Goal: Communication & Community: Answer question/provide support

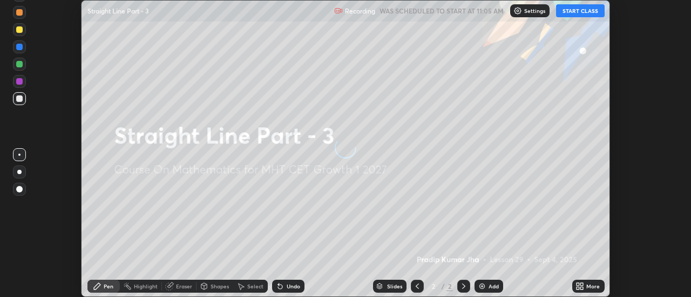
scroll to position [297, 691]
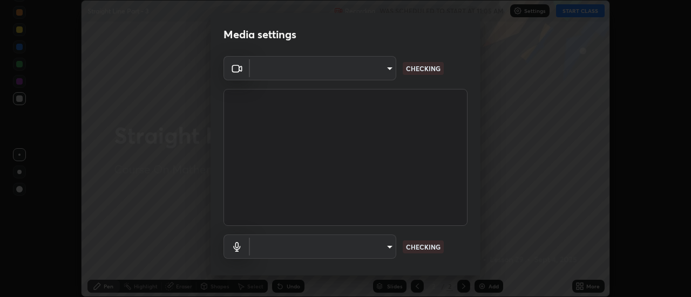
type input "751d449d604e4b96ecedde1e1f6f716fb17d1e84b34bafc94373a3023f52de87"
click at [391, 246] on body "Erase all Straight Line Part - 3 Recording WAS SCHEDULED TO START AT 11:05 AM S…" at bounding box center [345, 148] width 691 height 297
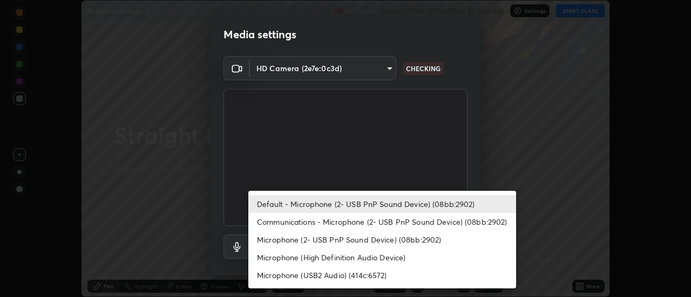
click at [390, 248] on li "Microphone (2- USB PnP Sound Device) (08bb:2902)" at bounding box center [382, 240] width 268 height 18
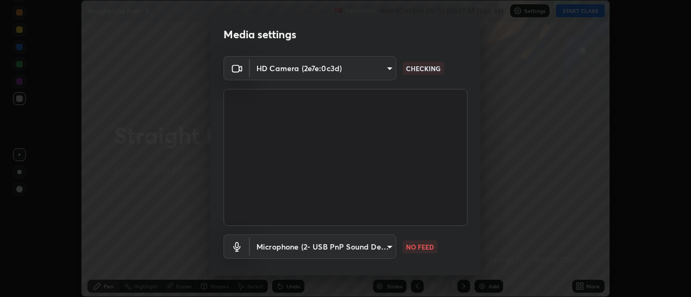
click at [380, 248] on body "Erase all Straight Line Part - 3 Recording WAS SCHEDULED TO START AT 11:05 AM S…" at bounding box center [345, 148] width 691 height 297
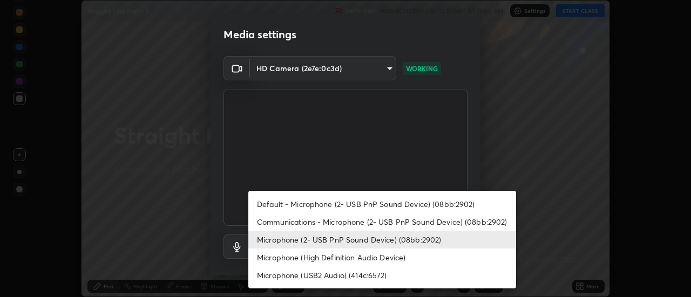
click at [387, 207] on li "Default - Microphone (2- USB PnP Sound Device) (08bb:2902)" at bounding box center [382, 204] width 268 height 18
type input "default"
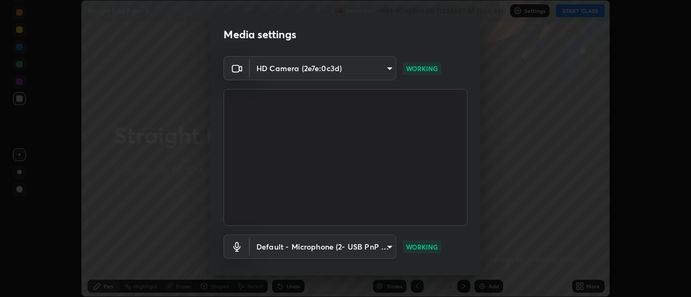
scroll to position [57, 0]
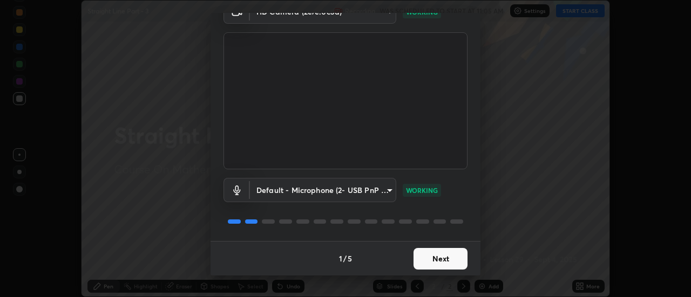
click at [454, 261] on button "Next" at bounding box center [440, 259] width 54 height 22
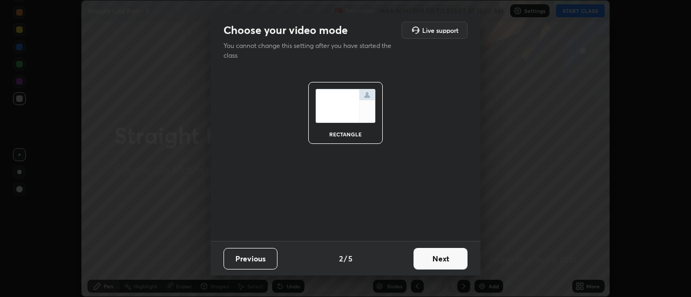
scroll to position [0, 0]
click at [456, 259] on button "Next" at bounding box center [440, 259] width 54 height 22
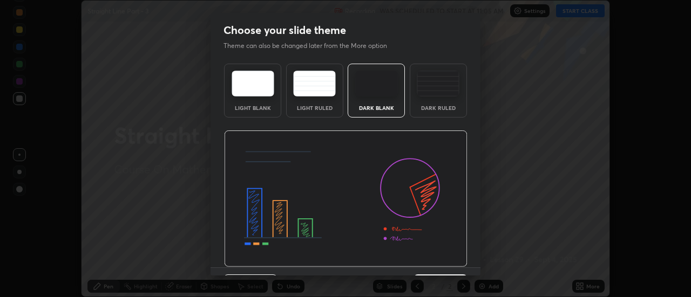
click at [458, 256] on img at bounding box center [345, 199] width 243 height 137
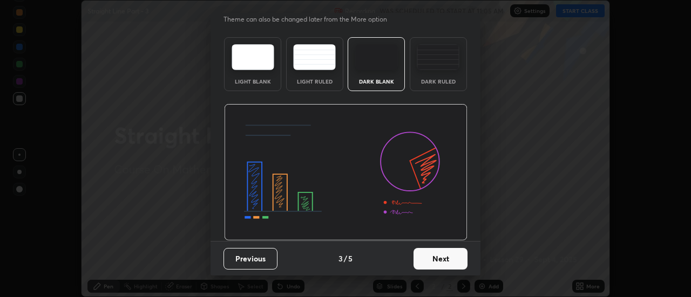
click at [458, 249] on button "Next" at bounding box center [440, 259] width 54 height 22
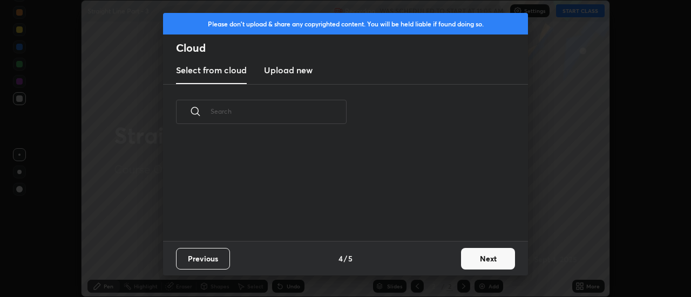
click at [464, 263] on button "Next" at bounding box center [488, 259] width 54 height 22
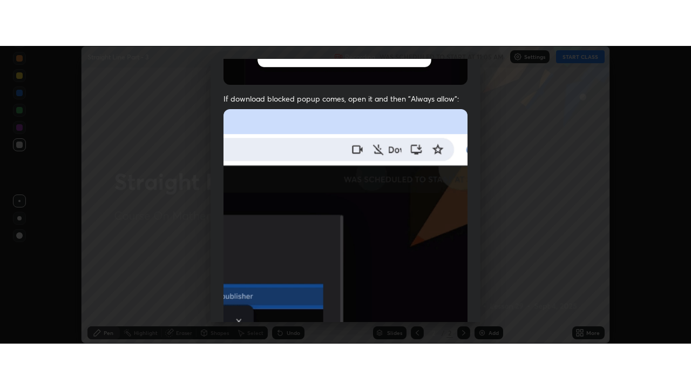
scroll to position [277, 0]
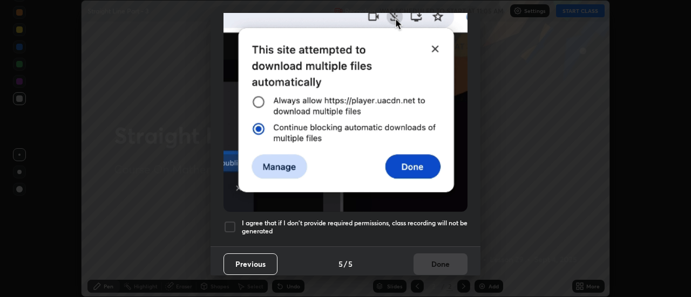
click at [230, 225] on div at bounding box center [229, 227] width 13 height 13
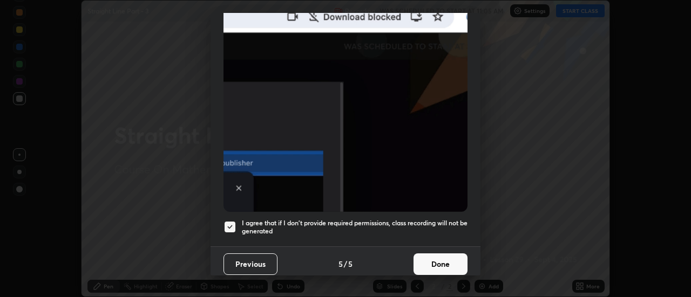
click at [429, 268] on button "Done" at bounding box center [440, 265] width 54 height 22
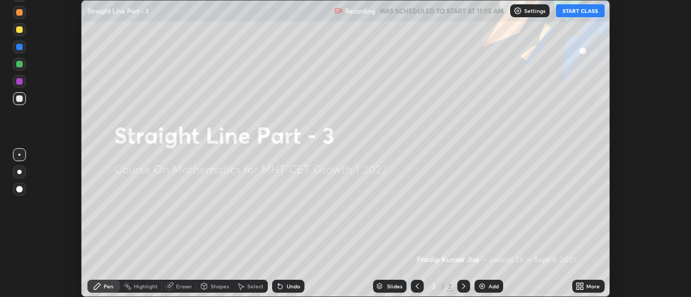
click at [595, 10] on button "START CLASS" at bounding box center [580, 10] width 49 height 13
click at [582, 284] on icon at bounding box center [582, 284] width 3 height 3
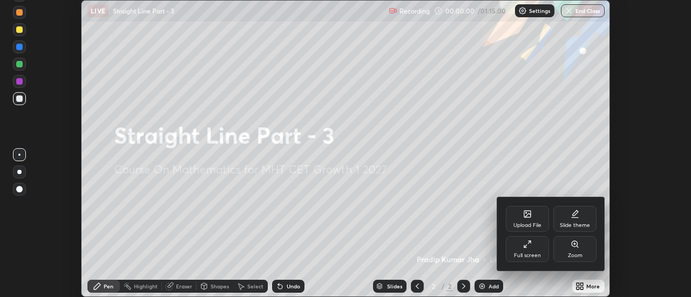
click at [521, 246] on div "Full screen" at bounding box center [527, 249] width 43 height 26
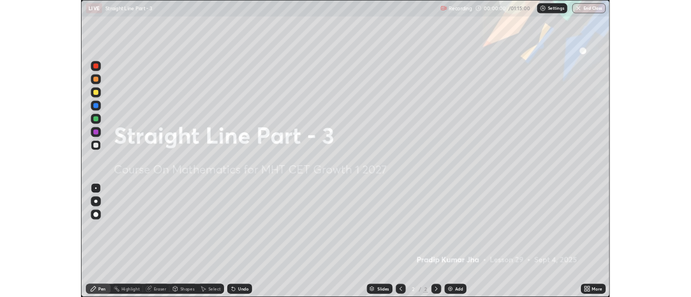
scroll to position [389, 691]
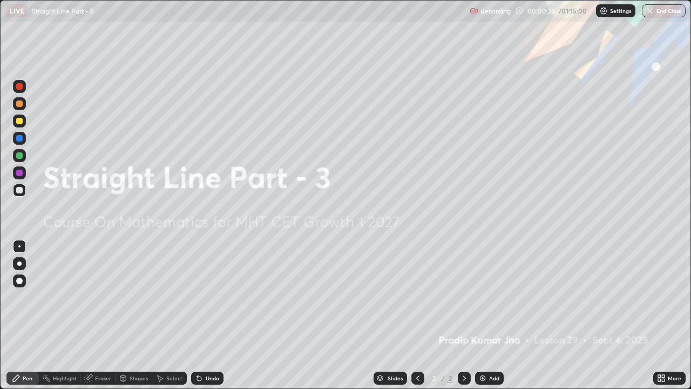
click at [492, 297] on div "Add" at bounding box center [494, 377] width 10 height 5
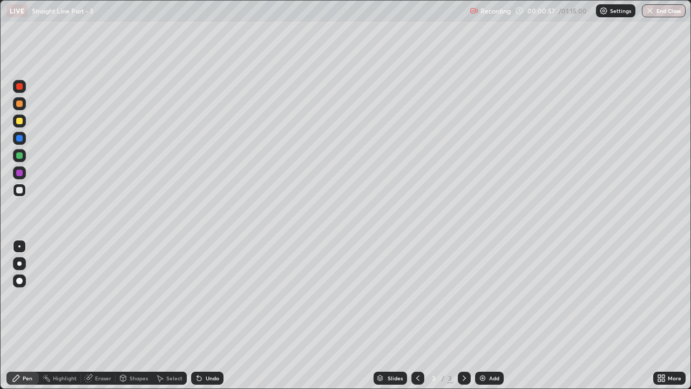
click at [29, 297] on div "Pen" at bounding box center [22, 377] width 32 height 13
click at [19, 109] on div at bounding box center [19, 103] width 13 height 13
click at [19, 124] on div at bounding box center [19, 121] width 6 height 6
click at [132, 297] on div "Shapes" at bounding box center [134, 377] width 37 height 13
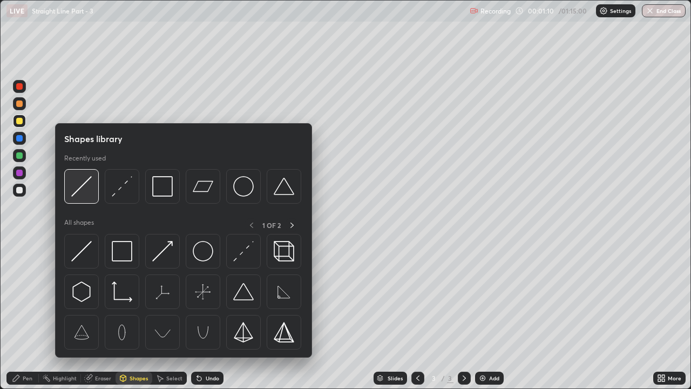
click at [85, 190] on img at bounding box center [81, 186] width 21 height 21
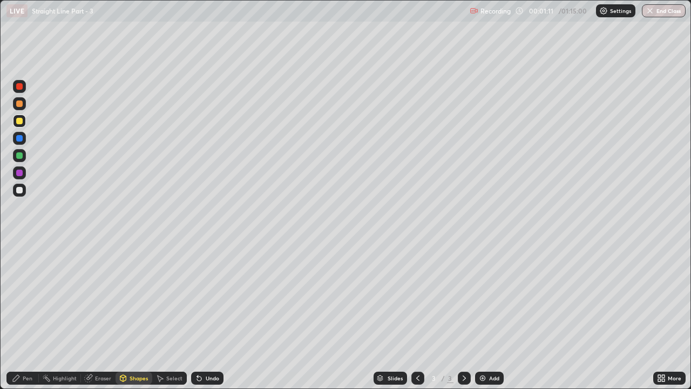
click at [24, 189] on div at bounding box center [19, 190] width 13 height 13
click at [24, 297] on div "Pen" at bounding box center [28, 377] width 10 height 5
click at [125, 297] on icon at bounding box center [123, 378] width 6 height 6
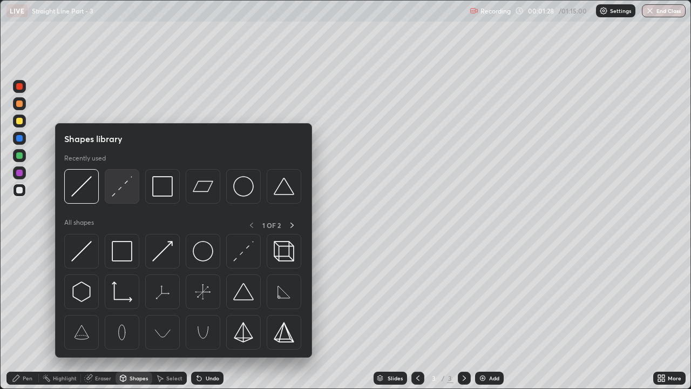
click at [123, 192] on img at bounding box center [122, 186] width 21 height 21
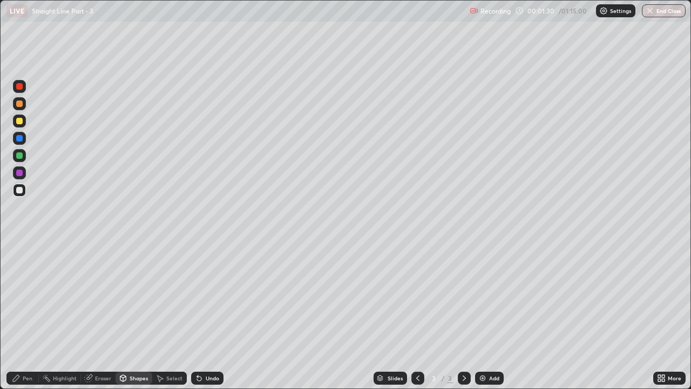
click at [22, 106] on div at bounding box center [19, 103] width 6 height 6
click at [19, 297] on icon at bounding box center [16, 378] width 9 height 9
click at [132, 297] on div "Shapes" at bounding box center [139, 377] width 18 height 5
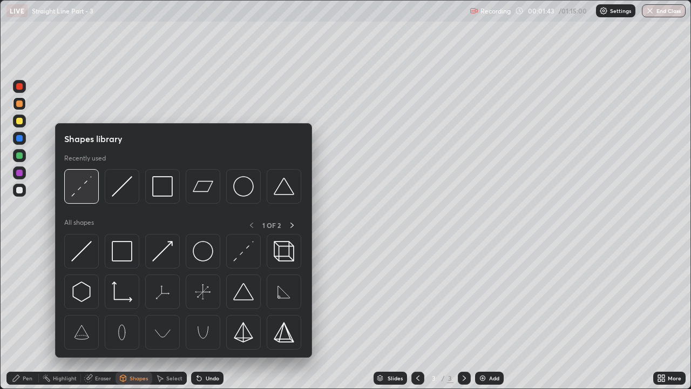
click at [80, 187] on img at bounding box center [81, 186] width 21 height 21
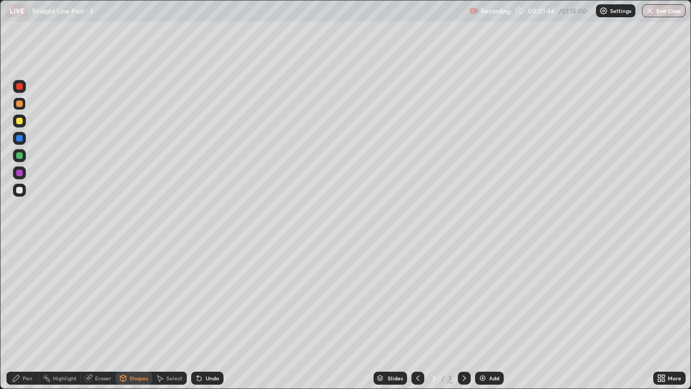
click at [19, 87] on div at bounding box center [19, 86] width 6 height 6
click at [215, 297] on div "Undo" at bounding box center [212, 377] width 13 height 5
click at [24, 155] on div at bounding box center [19, 155] width 13 height 13
click at [23, 297] on div "Pen" at bounding box center [28, 377] width 10 height 5
click at [24, 187] on div at bounding box center [19, 190] width 13 height 13
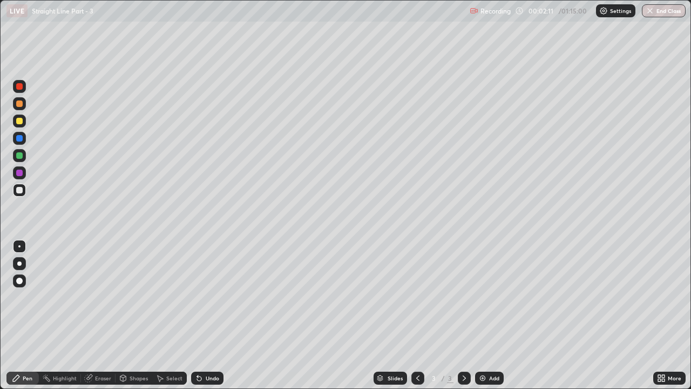
click at [206, 297] on div "Undo" at bounding box center [212, 377] width 13 height 5
click at [22, 189] on div at bounding box center [19, 190] width 6 height 6
click at [207, 297] on div "Undo" at bounding box center [207, 377] width 32 height 13
click at [498, 297] on div "Add" at bounding box center [494, 377] width 10 height 5
click at [21, 106] on div at bounding box center [19, 103] width 6 height 6
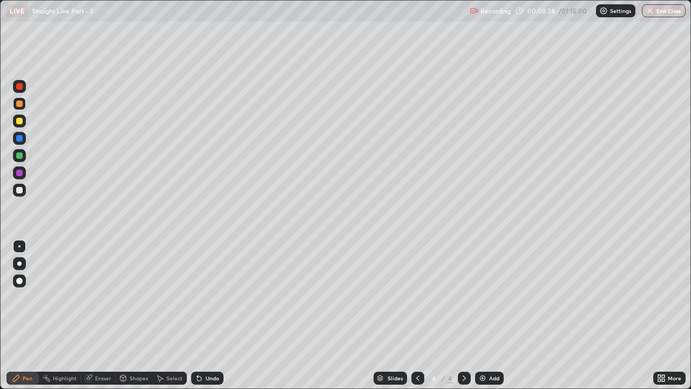
click at [131, 297] on div "Shapes" at bounding box center [134, 377] width 37 height 13
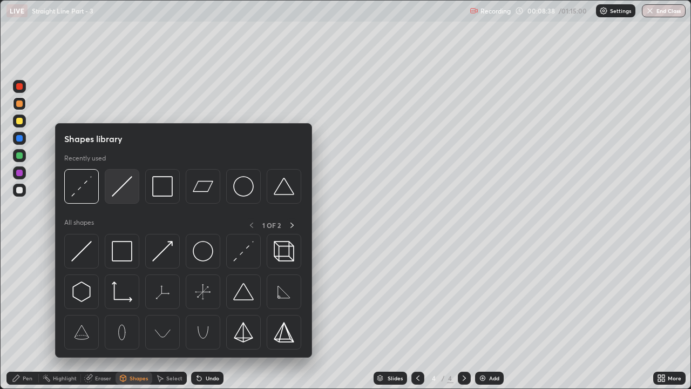
click at [112, 195] on img at bounding box center [122, 186] width 21 height 21
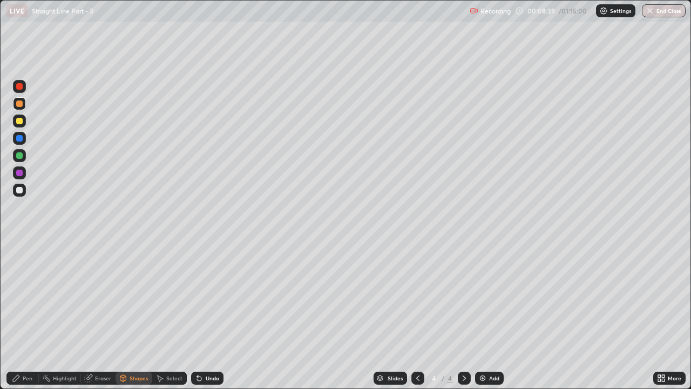
click at [25, 192] on div at bounding box center [19, 190] width 13 height 13
click at [207, 297] on div "Undo" at bounding box center [207, 377] width 32 height 13
click at [19, 297] on icon at bounding box center [16, 378] width 9 height 9
click at [135, 297] on div "Shapes" at bounding box center [139, 377] width 18 height 5
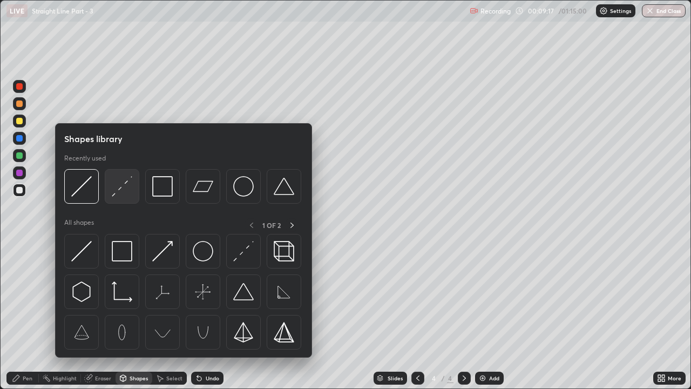
click at [119, 192] on img at bounding box center [122, 186] width 21 height 21
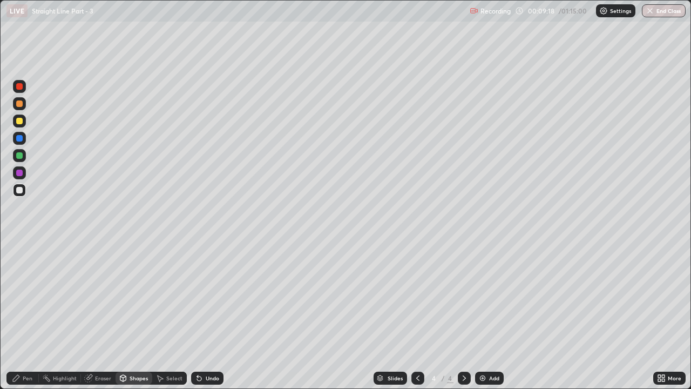
click at [21, 192] on div at bounding box center [19, 190] width 6 height 6
click at [18, 297] on icon at bounding box center [16, 378] width 9 height 9
click at [18, 105] on div at bounding box center [19, 103] width 6 height 6
click at [18, 158] on div at bounding box center [19, 155] width 6 height 6
click at [24, 87] on div at bounding box center [19, 86] width 13 height 13
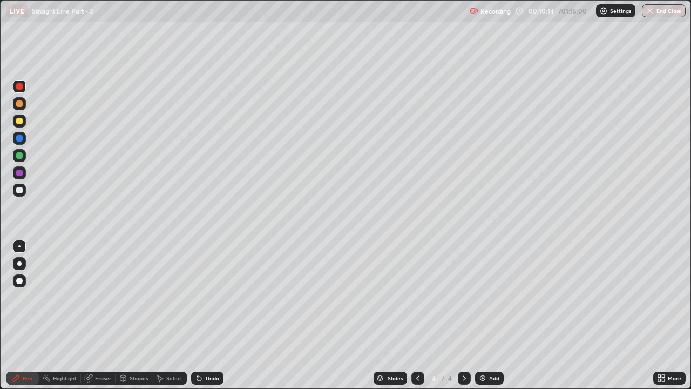
click at [416, 297] on icon at bounding box center [417, 378] width 9 height 9
click at [206, 297] on div "Undo" at bounding box center [212, 377] width 13 height 5
click at [466, 297] on div at bounding box center [464, 378] width 13 height 22
click at [20, 187] on div at bounding box center [19, 190] width 6 height 6
click at [208, 297] on div "Undo" at bounding box center [212, 377] width 13 height 5
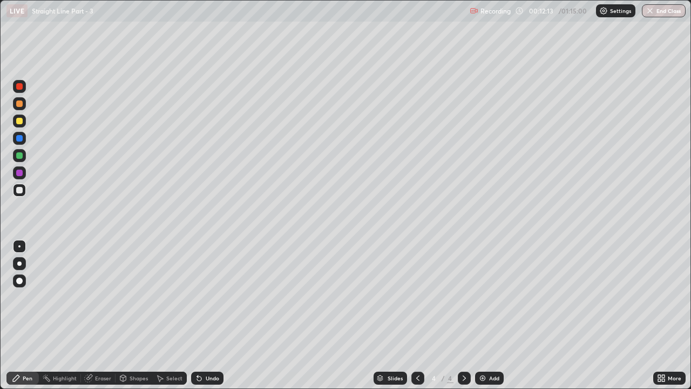
click at [198, 297] on icon at bounding box center [199, 378] width 4 height 4
click at [199, 297] on icon at bounding box center [199, 378] width 4 height 4
click at [201, 297] on icon at bounding box center [199, 378] width 9 height 9
click at [202, 297] on div "Undo" at bounding box center [207, 377] width 32 height 13
click at [659, 297] on icon at bounding box center [659, 376] width 3 height 3
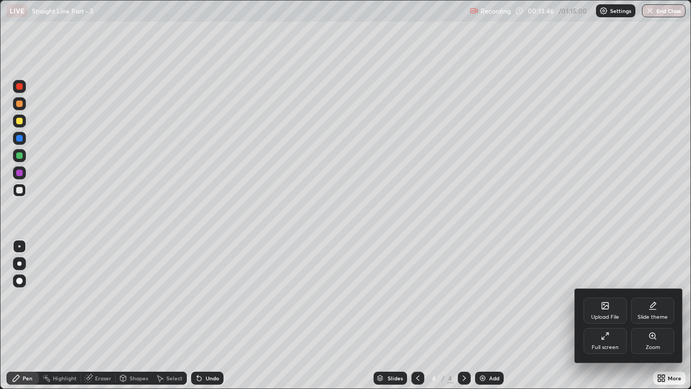
click at [613, 297] on div "Full screen" at bounding box center [605, 341] width 43 height 26
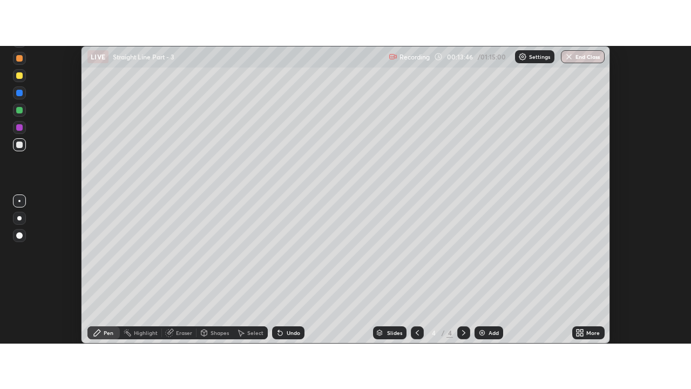
scroll to position [53683, 53289]
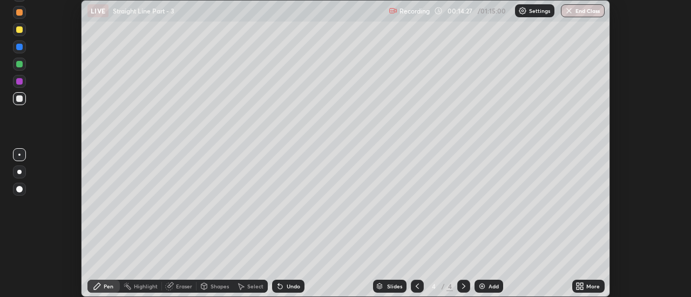
click at [573, 284] on div "More" at bounding box center [588, 286] width 32 height 13
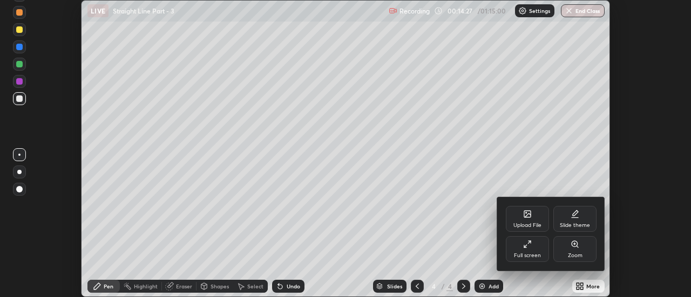
click at [525, 255] on div "Full screen" at bounding box center [527, 255] width 27 height 5
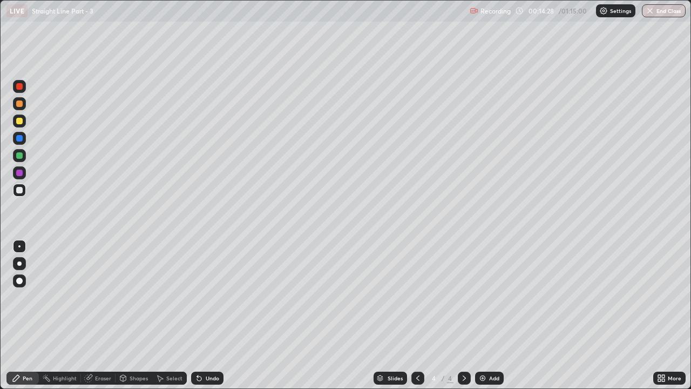
scroll to position [389, 691]
click at [498, 297] on div "Add" at bounding box center [489, 377] width 29 height 13
click at [418, 297] on icon at bounding box center [417, 378] width 9 height 9
click at [463, 297] on icon at bounding box center [464, 378] width 9 height 9
click at [19, 104] on div at bounding box center [19, 103] width 6 height 6
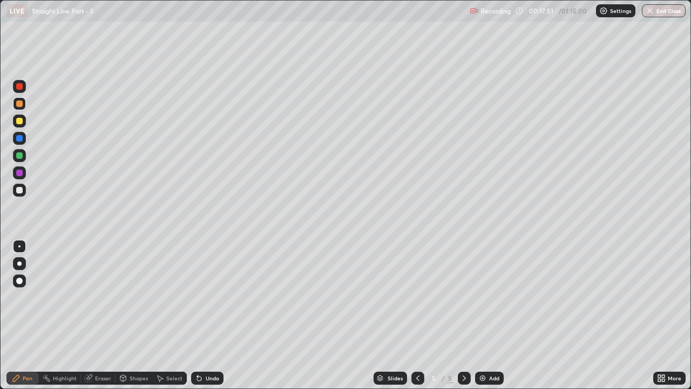
click at [19, 123] on div at bounding box center [19, 121] width 6 height 6
click at [22, 191] on div at bounding box center [19, 190] width 6 height 6
click at [131, 297] on div "Shapes" at bounding box center [134, 377] width 37 height 13
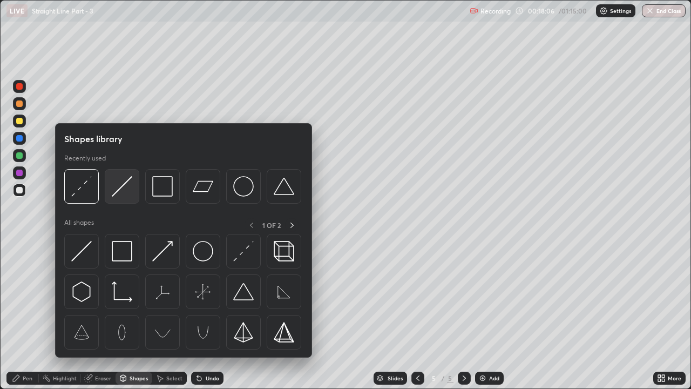
click at [119, 192] on img at bounding box center [122, 186] width 21 height 21
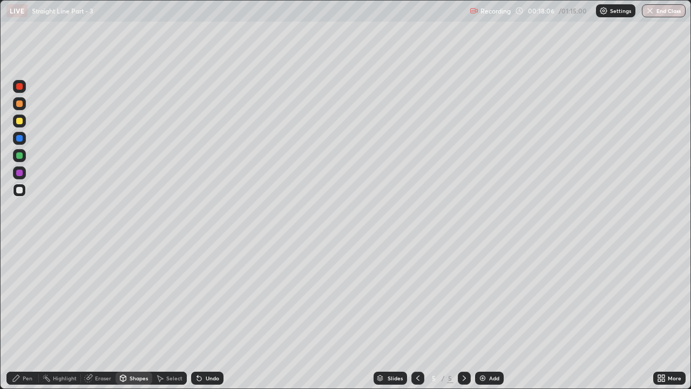
click at [22, 192] on div at bounding box center [19, 190] width 13 height 13
click at [31, 297] on div "Pen" at bounding box center [22, 377] width 32 height 13
click at [140, 297] on div "Shapes" at bounding box center [139, 377] width 18 height 5
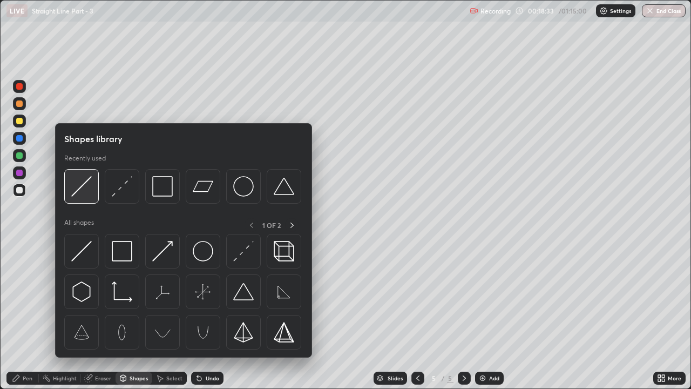
click at [73, 188] on img at bounding box center [81, 186] width 21 height 21
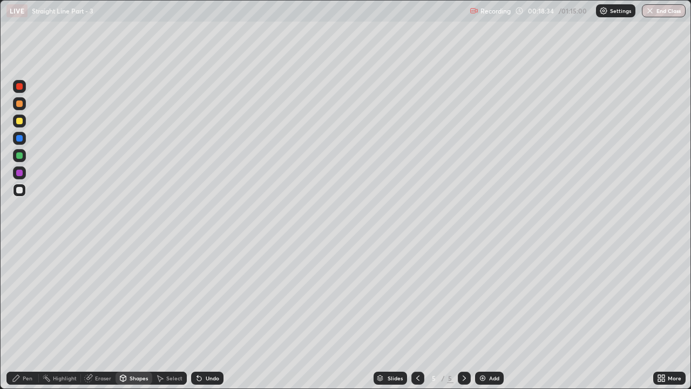
click at [22, 174] on div at bounding box center [19, 172] width 6 height 6
click at [38, 297] on div "Pen" at bounding box center [22, 377] width 32 height 13
click at [24, 120] on div at bounding box center [19, 120] width 13 height 13
click at [140, 297] on div "Shapes" at bounding box center [134, 377] width 37 height 13
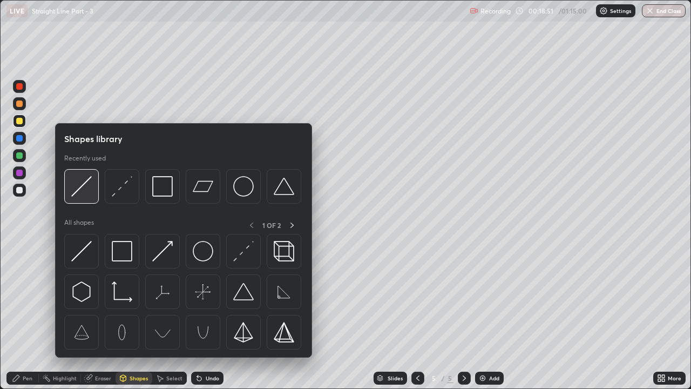
click at [78, 195] on img at bounding box center [81, 186] width 21 height 21
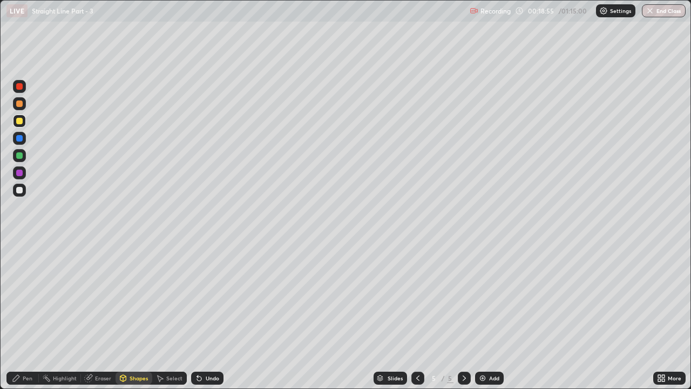
click at [27, 297] on div "Pen" at bounding box center [28, 377] width 10 height 5
click at [18, 87] on div at bounding box center [19, 86] width 6 height 6
click at [123, 297] on icon at bounding box center [123, 379] width 0 height 4
click at [29, 297] on div "Pen" at bounding box center [28, 377] width 10 height 5
click at [21, 188] on div at bounding box center [19, 190] width 6 height 6
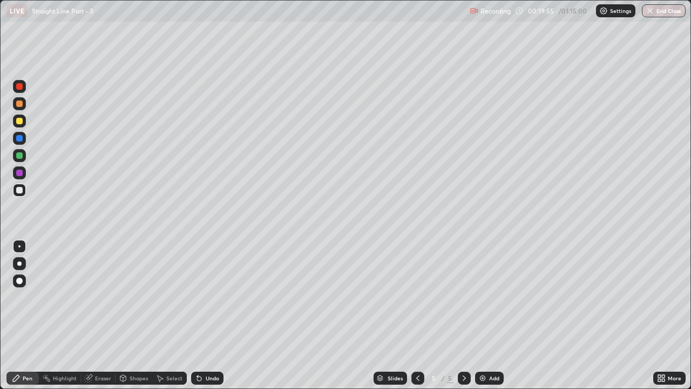
click at [201, 297] on div "Undo" at bounding box center [207, 377] width 32 height 13
click at [198, 297] on icon at bounding box center [199, 378] width 4 height 4
click at [200, 297] on icon at bounding box center [199, 378] width 9 height 9
click at [491, 297] on div "Add" at bounding box center [489, 377] width 29 height 13
click at [24, 120] on div at bounding box center [19, 120] width 13 height 13
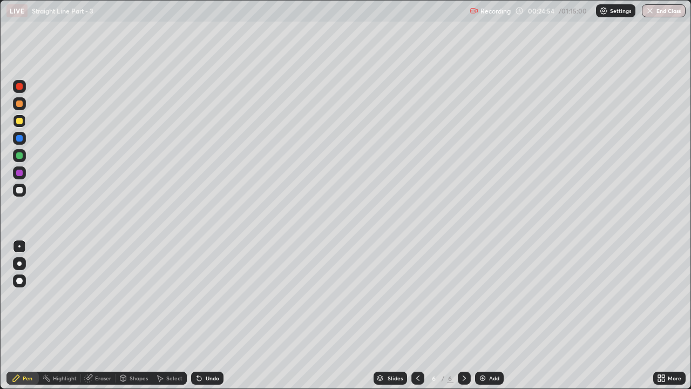
click at [140, 297] on div "Shapes" at bounding box center [139, 377] width 18 height 5
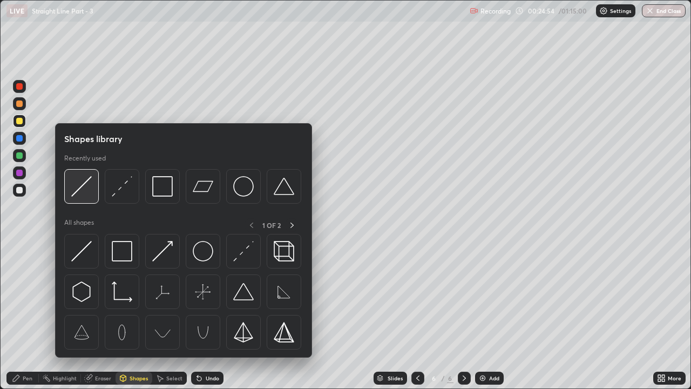
click at [85, 192] on img at bounding box center [81, 186] width 21 height 21
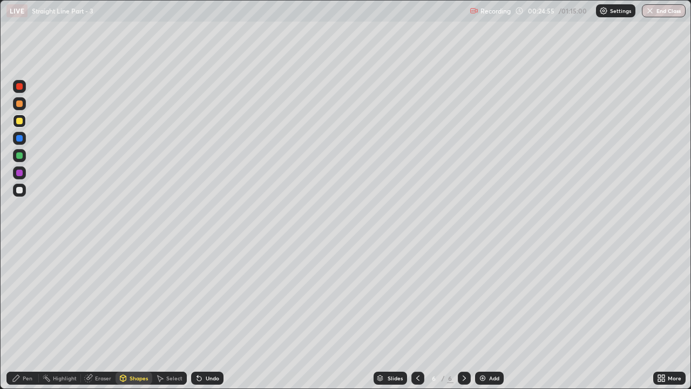
click at [25, 188] on div at bounding box center [19, 190] width 13 height 13
click at [23, 297] on div "Pen" at bounding box center [22, 377] width 32 height 13
click at [137, 297] on div "Shapes" at bounding box center [134, 377] width 37 height 13
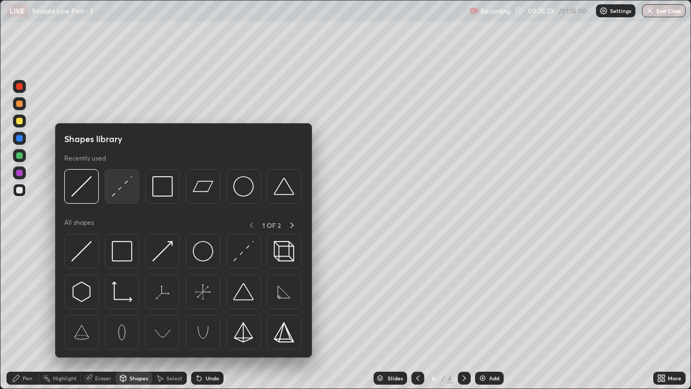
click at [125, 192] on img at bounding box center [122, 186] width 21 height 21
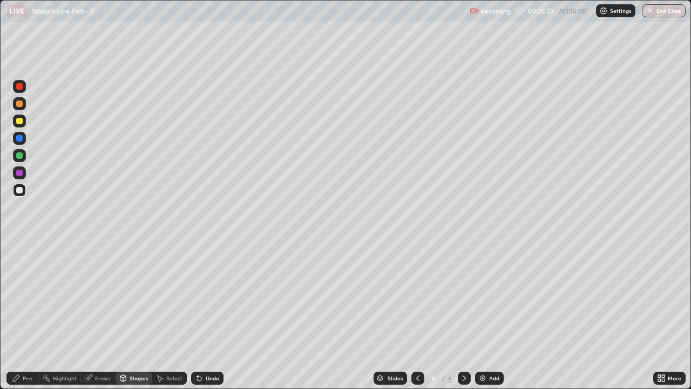
click at [20, 173] on div at bounding box center [19, 172] width 6 height 6
click at [138, 297] on div "Shapes" at bounding box center [139, 377] width 18 height 5
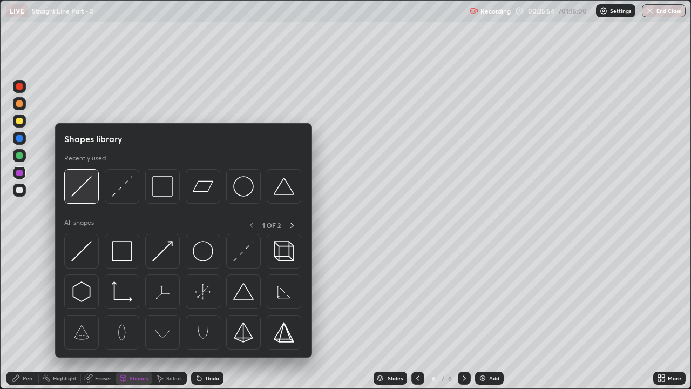
click at [84, 187] on img at bounding box center [81, 186] width 21 height 21
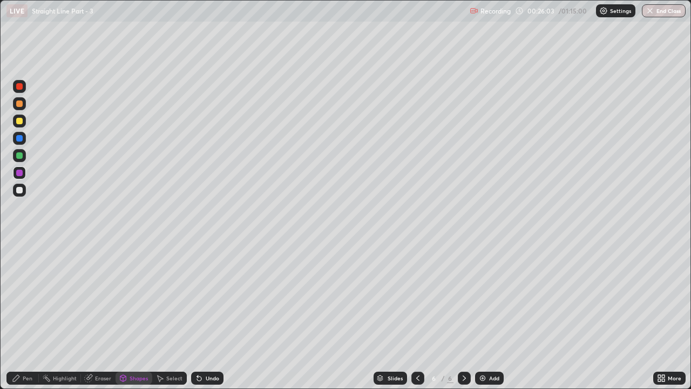
click at [21, 123] on div at bounding box center [19, 121] width 6 height 6
click at [19, 122] on div at bounding box center [19, 121] width 6 height 6
click at [205, 297] on div "Undo" at bounding box center [207, 377] width 32 height 13
click at [26, 297] on div "Pen" at bounding box center [28, 377] width 10 height 5
click at [15, 175] on div at bounding box center [19, 172] width 13 height 13
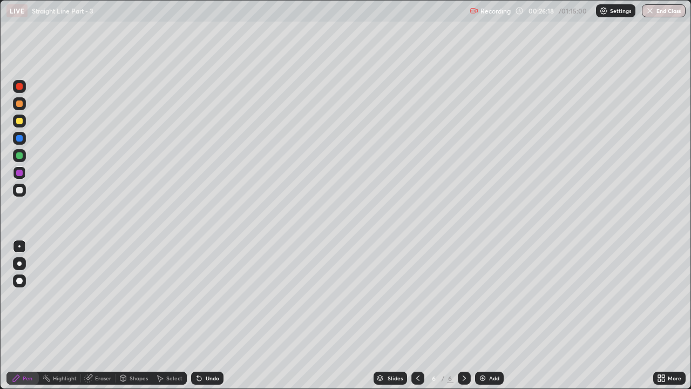
click at [22, 88] on div at bounding box center [19, 86] width 6 height 6
click at [140, 297] on div "Shapes" at bounding box center [134, 377] width 37 height 13
click at [28, 297] on div "Pen" at bounding box center [22, 377] width 32 height 13
click at [19, 192] on div at bounding box center [19, 190] width 6 height 6
click at [198, 297] on icon at bounding box center [199, 378] width 4 height 4
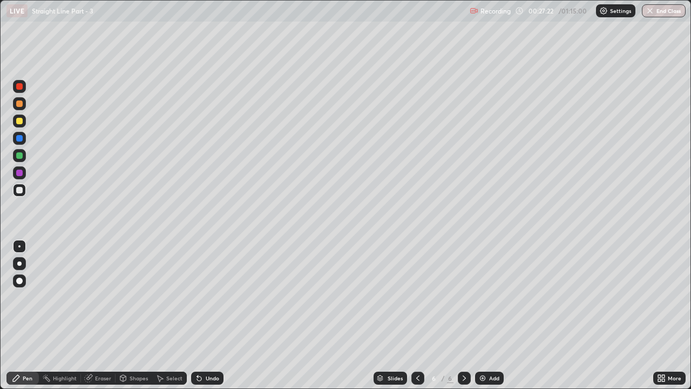
click at [197, 297] on icon at bounding box center [197, 375] width 1 height 1
click at [200, 297] on icon at bounding box center [199, 378] width 9 height 9
click at [493, 297] on div "Add" at bounding box center [489, 377] width 29 height 13
click at [22, 125] on div at bounding box center [19, 120] width 13 height 13
click at [18, 185] on div at bounding box center [19, 190] width 13 height 13
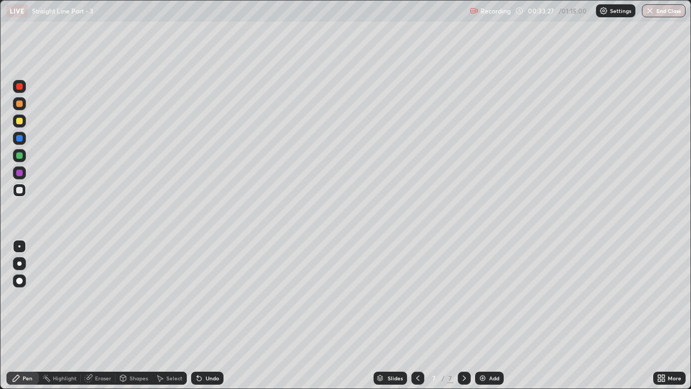
click at [214, 297] on div "Undo" at bounding box center [212, 377] width 13 height 5
click at [211, 297] on div "Undo" at bounding box center [212, 377] width 13 height 5
click at [207, 297] on div "Undo" at bounding box center [212, 377] width 13 height 5
click at [217, 297] on div "Undo" at bounding box center [207, 377] width 32 height 13
click at [210, 297] on div "Undo" at bounding box center [207, 377] width 32 height 13
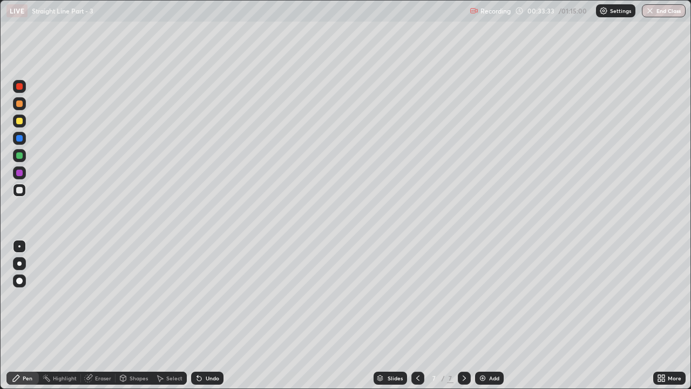
click at [206, 297] on div "Undo" at bounding box center [212, 377] width 13 height 5
click at [203, 297] on div "Undo" at bounding box center [207, 377] width 32 height 13
click at [25, 117] on div at bounding box center [19, 120] width 13 height 13
click at [20, 190] on div at bounding box center [19, 190] width 6 height 6
click at [146, 297] on div "Shapes" at bounding box center [139, 377] width 18 height 5
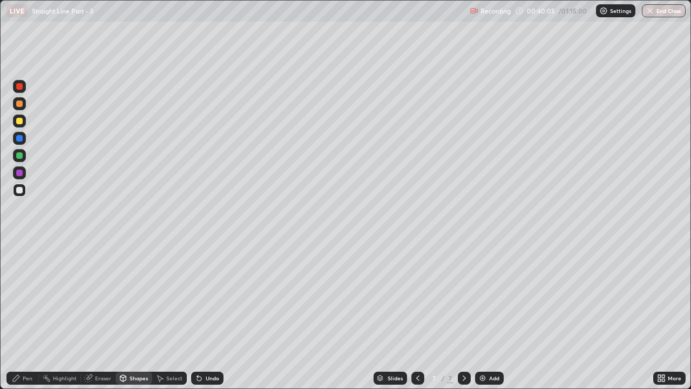
click at [123, 297] on icon at bounding box center [123, 379] width 0 height 4
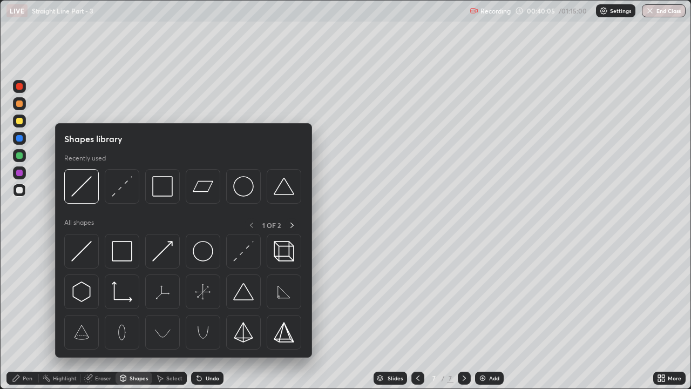
click at [99, 297] on div "Eraser" at bounding box center [103, 377] width 16 height 5
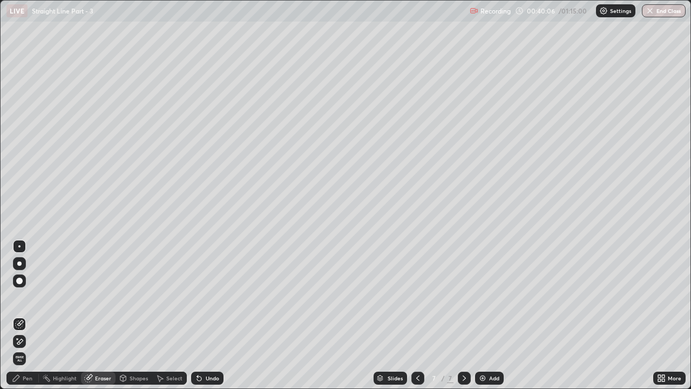
click at [17, 297] on icon at bounding box center [17, 338] width 1 height 1
click at [136, 297] on div "Shapes" at bounding box center [139, 377] width 18 height 5
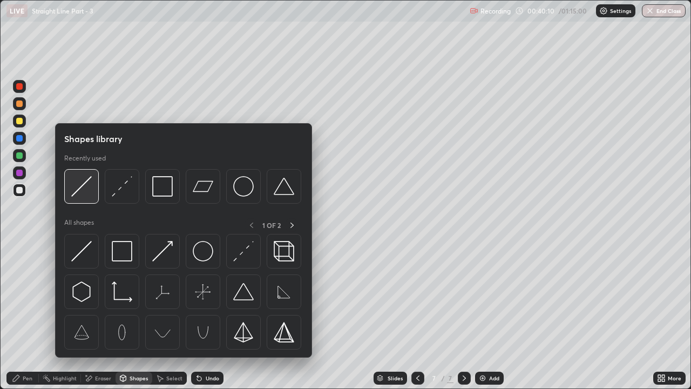
click at [87, 188] on img at bounding box center [81, 186] width 21 height 21
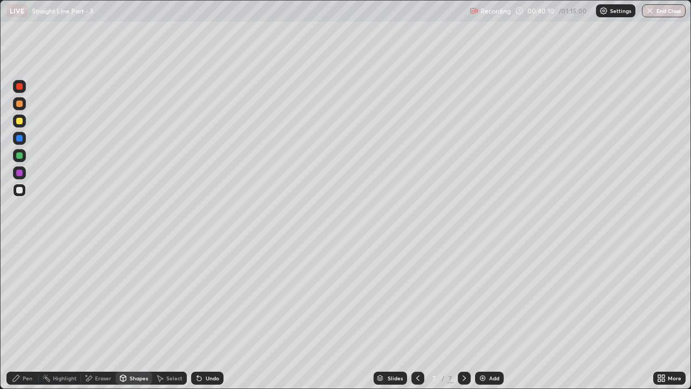
click at [23, 121] on div at bounding box center [19, 120] width 13 height 13
click at [26, 297] on div "Pen" at bounding box center [28, 377] width 10 height 5
click at [208, 297] on div "Undo" at bounding box center [207, 377] width 32 height 13
click at [206, 297] on div "Undo" at bounding box center [212, 377] width 13 height 5
click at [198, 297] on icon at bounding box center [199, 378] width 4 height 4
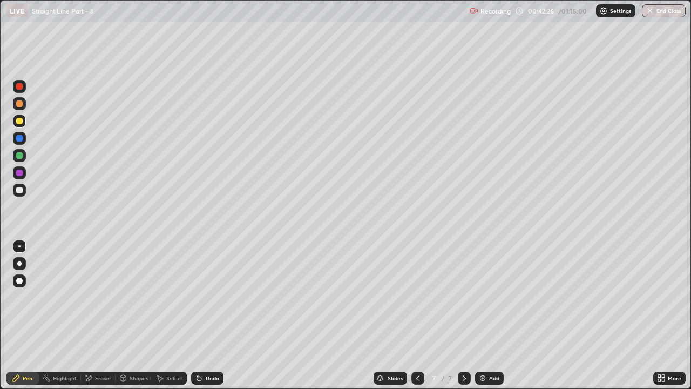
click at [487, 297] on div "Add" at bounding box center [489, 377] width 29 height 13
click at [419, 297] on icon at bounding box center [417, 378] width 9 height 9
click at [463, 297] on icon at bounding box center [464, 378] width 9 height 9
click at [23, 188] on div at bounding box center [19, 190] width 13 height 13
click at [94, 297] on div "Eraser" at bounding box center [98, 377] width 35 height 13
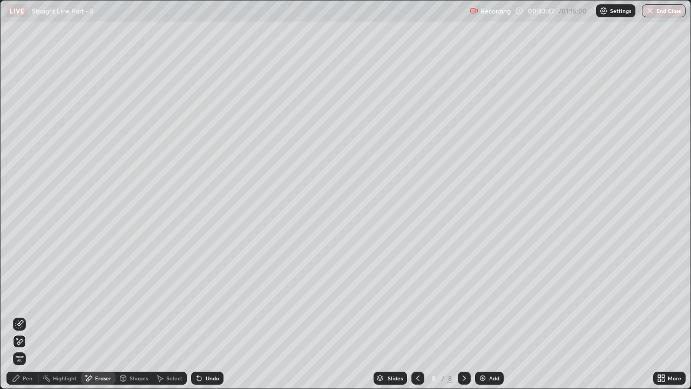
click at [22, 297] on div "Pen" at bounding box center [22, 377] width 32 height 13
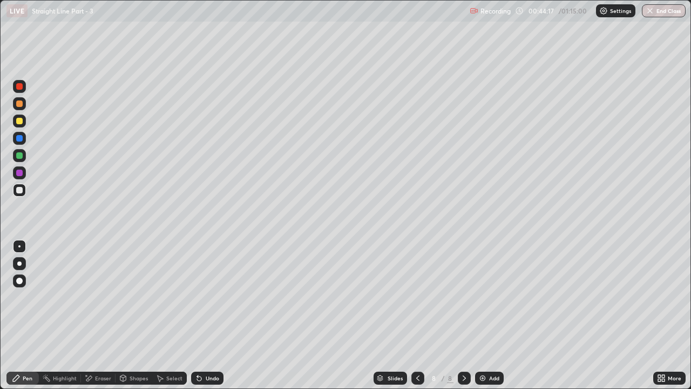
click at [417, 297] on icon at bounding box center [417, 378] width 9 height 9
click at [464, 297] on div at bounding box center [464, 377] width 13 height 13
click at [416, 297] on icon at bounding box center [417, 378] width 9 height 9
click at [462, 297] on icon at bounding box center [464, 378] width 9 height 9
click at [418, 297] on icon at bounding box center [417, 378] width 9 height 9
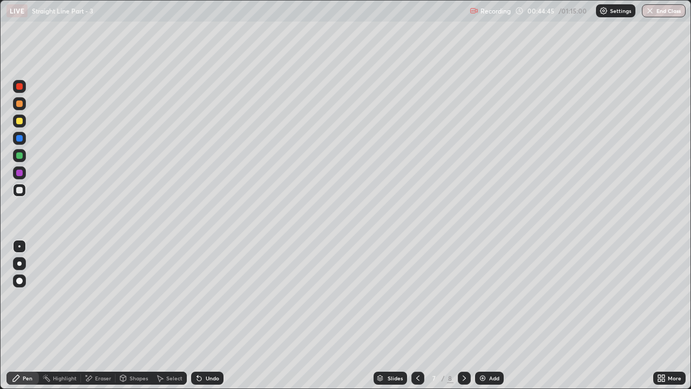
click at [463, 297] on div at bounding box center [464, 377] width 13 height 13
click at [95, 297] on div "Eraser" at bounding box center [103, 377] width 16 height 5
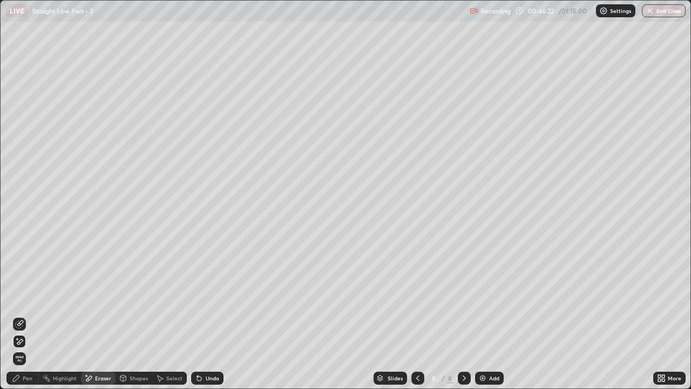
click at [17, 297] on icon at bounding box center [16, 378] width 6 height 6
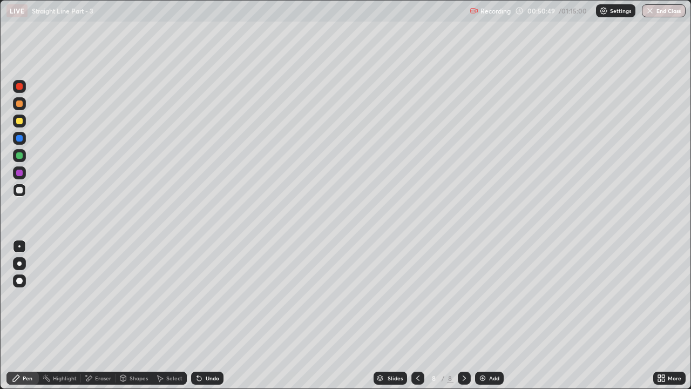
click at [489, 297] on div "Add" at bounding box center [489, 377] width 29 height 13
click at [422, 297] on div at bounding box center [417, 377] width 13 height 13
click at [463, 297] on icon at bounding box center [464, 378] width 9 height 9
click at [20, 119] on div at bounding box center [19, 121] width 6 height 6
click at [24, 191] on div at bounding box center [19, 190] width 13 height 13
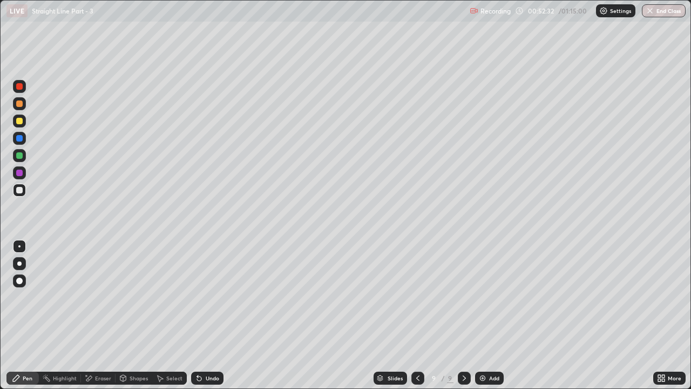
click at [21, 104] on div at bounding box center [19, 103] width 6 height 6
click at [19, 87] on div at bounding box center [19, 86] width 6 height 6
click at [202, 297] on div "Undo" at bounding box center [207, 377] width 32 height 13
click at [198, 297] on icon at bounding box center [199, 378] width 4 height 4
click at [197, 297] on icon at bounding box center [197, 375] width 1 height 1
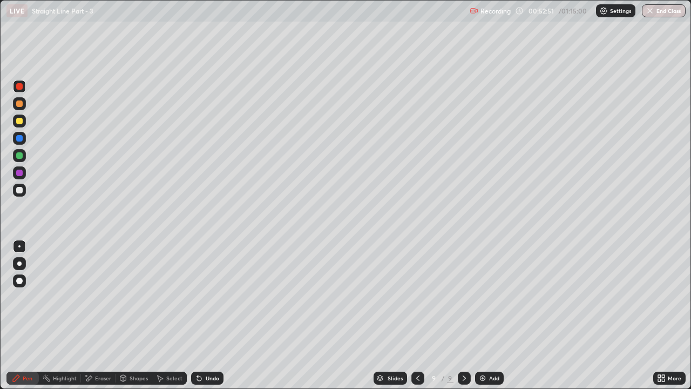
click at [197, 297] on icon at bounding box center [197, 375] width 1 height 1
click at [206, 297] on div "Undo" at bounding box center [207, 377] width 32 height 13
click at [22, 192] on div at bounding box center [19, 190] width 13 height 13
click at [21, 118] on div at bounding box center [19, 121] width 6 height 6
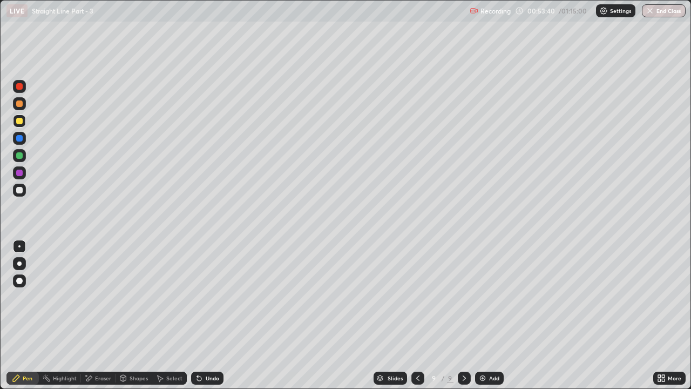
click at [19, 188] on div at bounding box center [19, 190] width 6 height 6
click at [145, 297] on div "Shapes" at bounding box center [134, 377] width 37 height 13
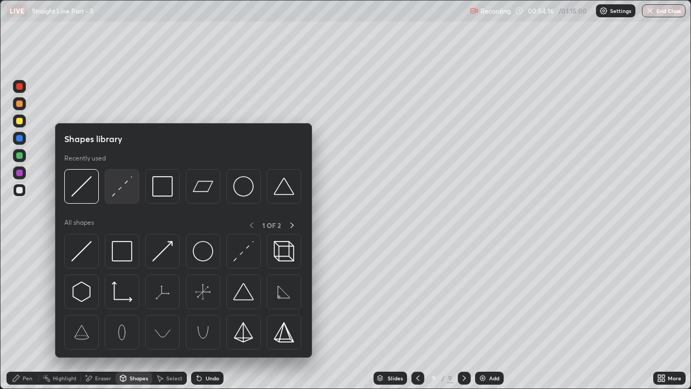
click at [127, 193] on img at bounding box center [122, 186] width 21 height 21
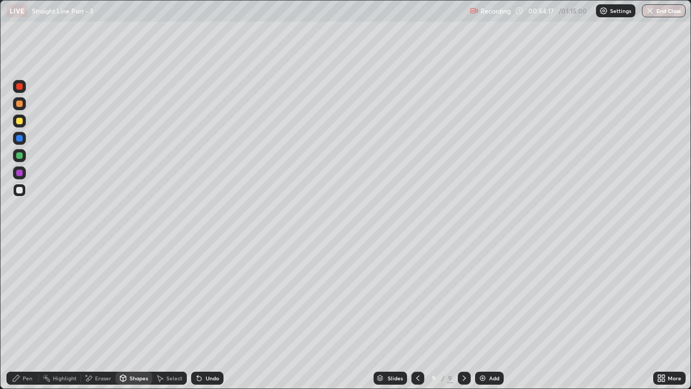
click at [25, 157] on div at bounding box center [19, 155] width 13 height 13
click at [35, 297] on div "Pen" at bounding box center [22, 377] width 32 height 13
click at [19, 188] on div at bounding box center [19, 190] width 6 height 6
click at [18, 153] on div at bounding box center [19, 155] width 6 height 6
click at [20, 190] on div at bounding box center [19, 190] width 6 height 6
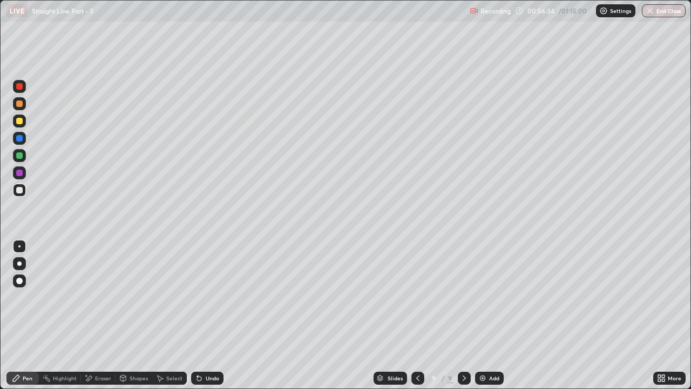
click at [201, 297] on div "Undo" at bounding box center [207, 377] width 32 height 13
click at [22, 154] on div at bounding box center [19, 155] width 6 height 6
click at [24, 173] on div at bounding box center [19, 172] width 13 height 13
click at [207, 297] on div "Undo" at bounding box center [212, 377] width 13 height 5
click at [209, 297] on div "Undo" at bounding box center [207, 377] width 32 height 13
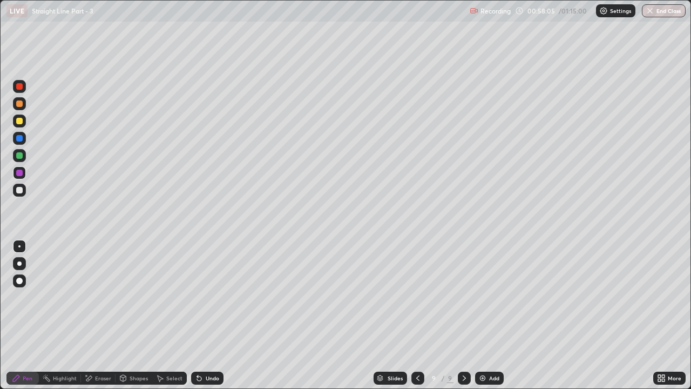
click at [206, 297] on div "Undo" at bounding box center [207, 377] width 32 height 13
click at [204, 297] on div "Undo" at bounding box center [207, 377] width 32 height 13
click at [203, 297] on div "Undo" at bounding box center [207, 377] width 32 height 13
click at [209, 297] on div "Undo" at bounding box center [207, 377] width 32 height 13
click at [668, 12] on button "End Class" at bounding box center [664, 10] width 44 height 13
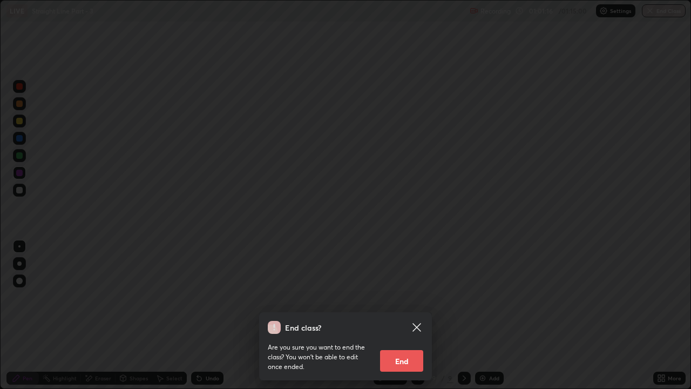
click at [404, 297] on button "End" at bounding box center [401, 361] width 43 height 22
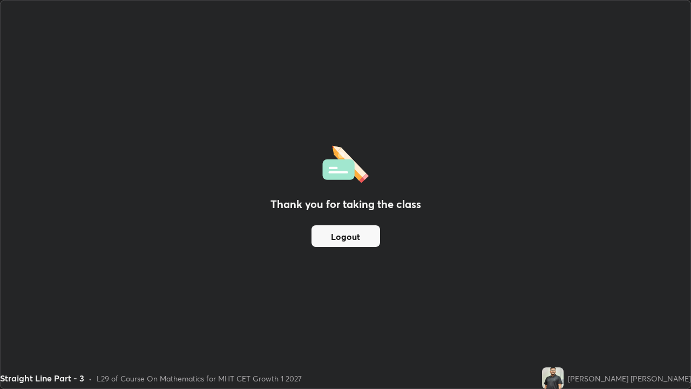
click at [356, 234] on button "Logout" at bounding box center [345, 236] width 69 height 22
click at [356, 241] on button "Logout" at bounding box center [345, 236] width 69 height 22
